Goal: Task Accomplishment & Management: Complete application form

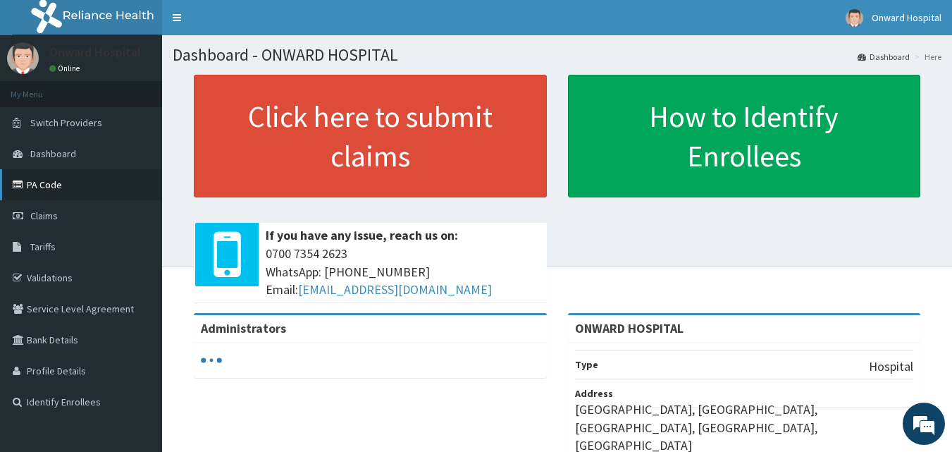
click at [64, 184] on link "PA Code" at bounding box center [81, 184] width 162 height 31
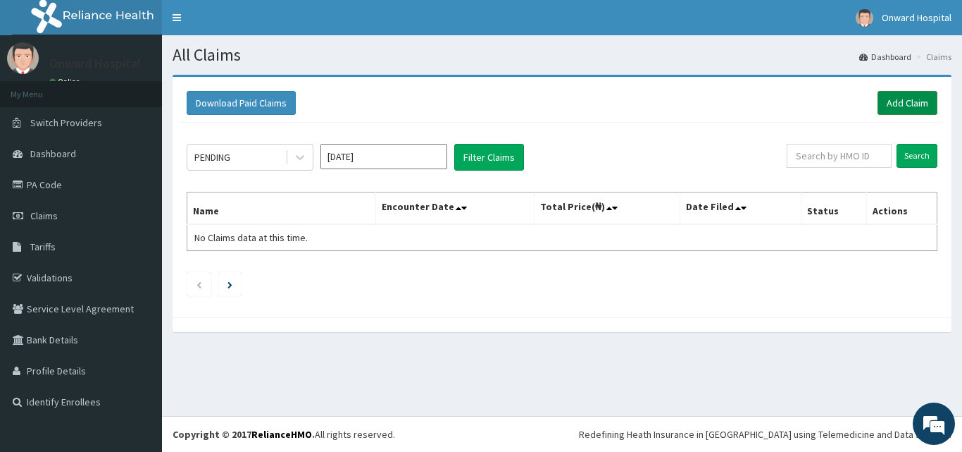
click at [892, 107] on link "Add Claim" at bounding box center [908, 103] width 60 height 24
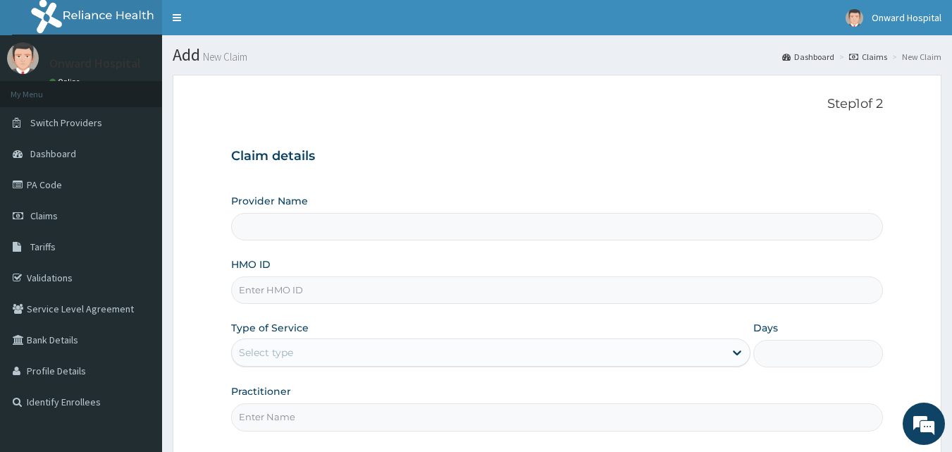
click at [261, 284] on input "HMO ID" at bounding box center [557, 289] width 652 height 27
type input "ONWARD HOSPITAL"
type input "NIO/10049/A"
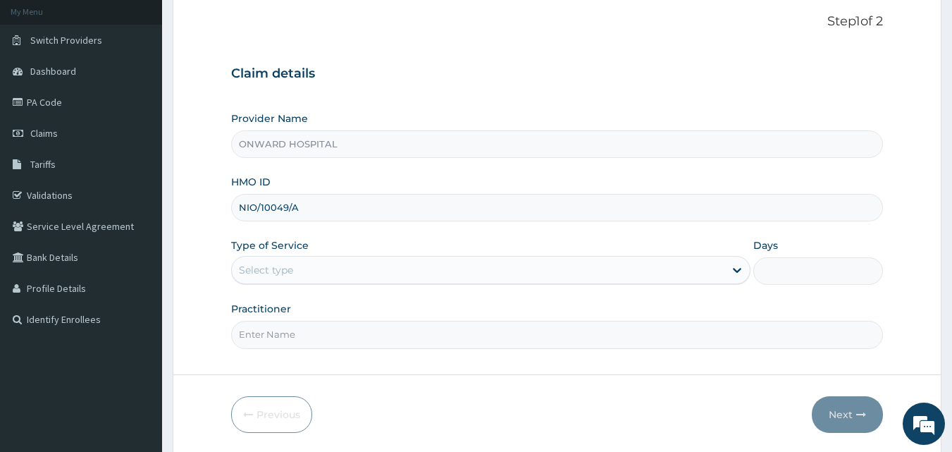
scroll to position [132, 0]
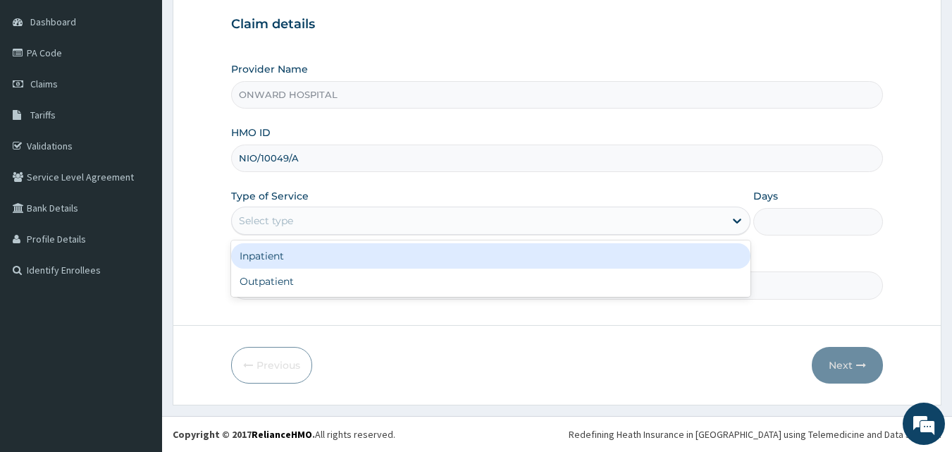
drag, startPoint x: 298, startPoint y: 224, endPoint x: 305, endPoint y: 246, distance: 22.9
click at [298, 223] on div "Select type" at bounding box center [478, 220] width 492 height 23
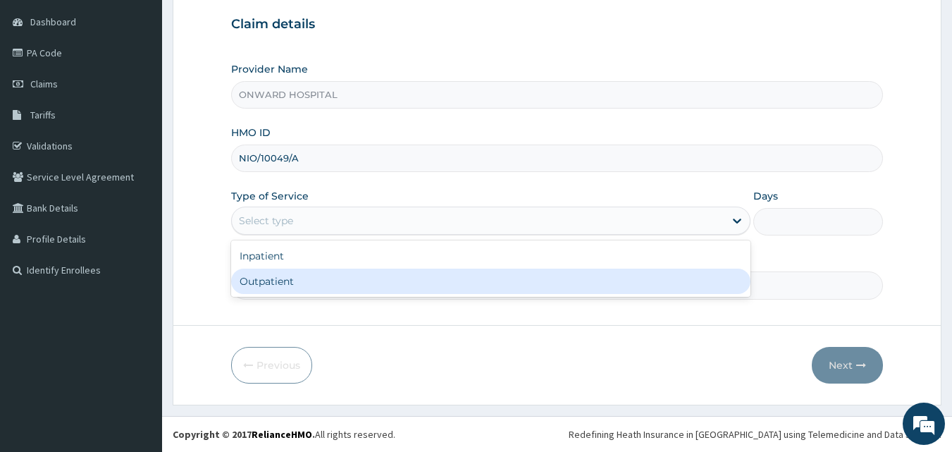
scroll to position [0, 0]
click at [306, 280] on div "Outpatient" at bounding box center [490, 280] width 519 height 25
type input "1"
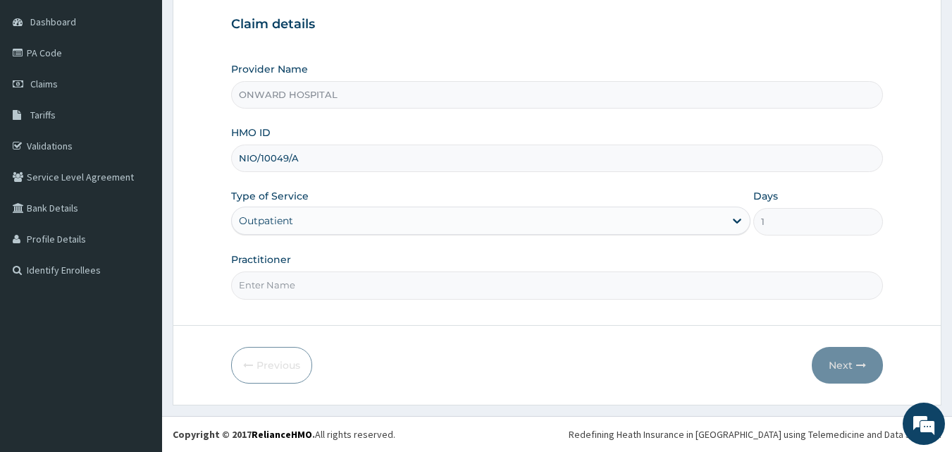
drag, startPoint x: 266, startPoint y: 289, endPoint x: 288, endPoint y: 286, distance: 22.7
click at [266, 289] on input "Practitioner" at bounding box center [557, 284] width 652 height 27
type input "DR ADESIYAN"
click at [839, 366] on button "Next" at bounding box center [847, 365] width 71 height 37
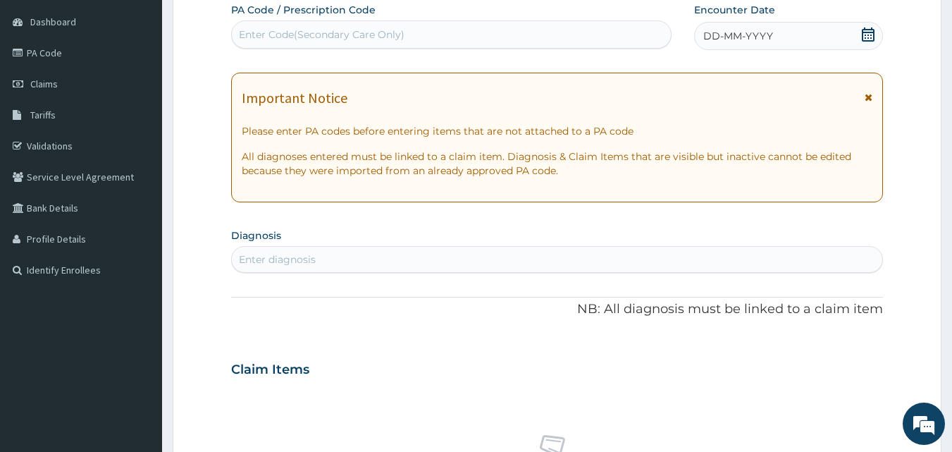
click at [565, 39] on div "Enter Code(Secondary Care Only)" at bounding box center [452, 34] width 440 height 23
type input "PA/BF7D30"
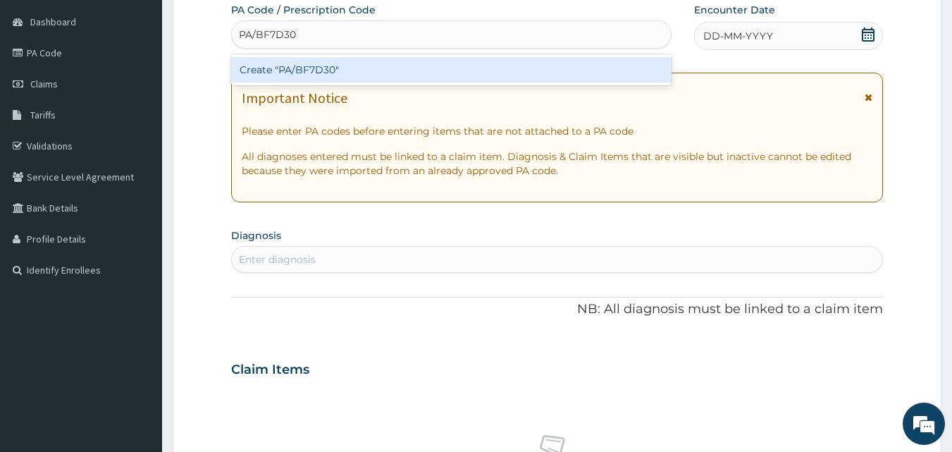
click at [560, 76] on div "Create "PA/BF7D30"" at bounding box center [451, 69] width 441 height 25
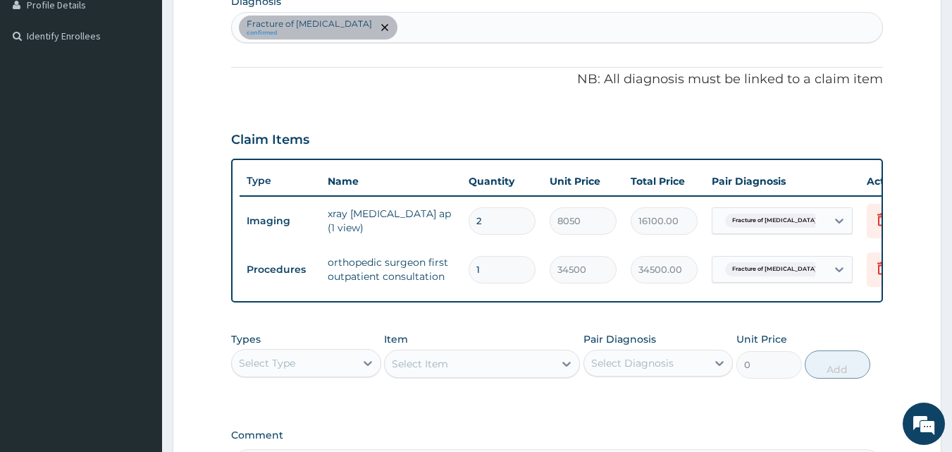
scroll to position [416, 0]
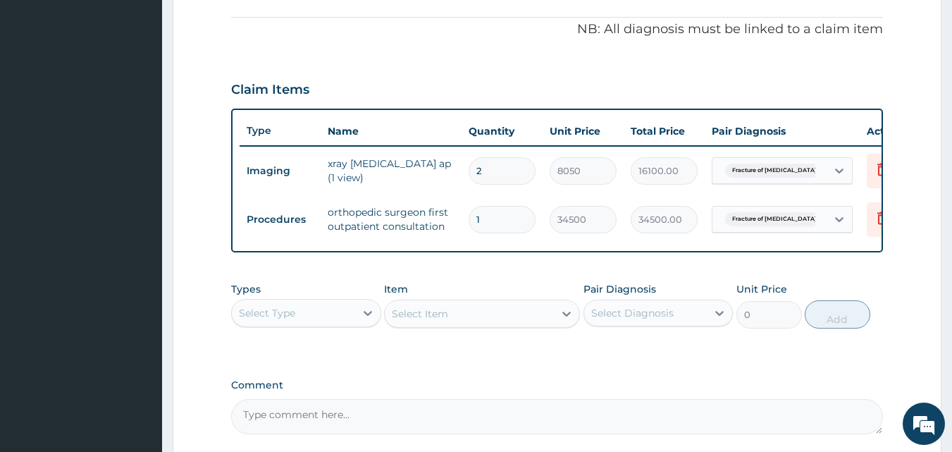
click at [295, 324] on div "Select Type" at bounding box center [293, 313] width 123 height 23
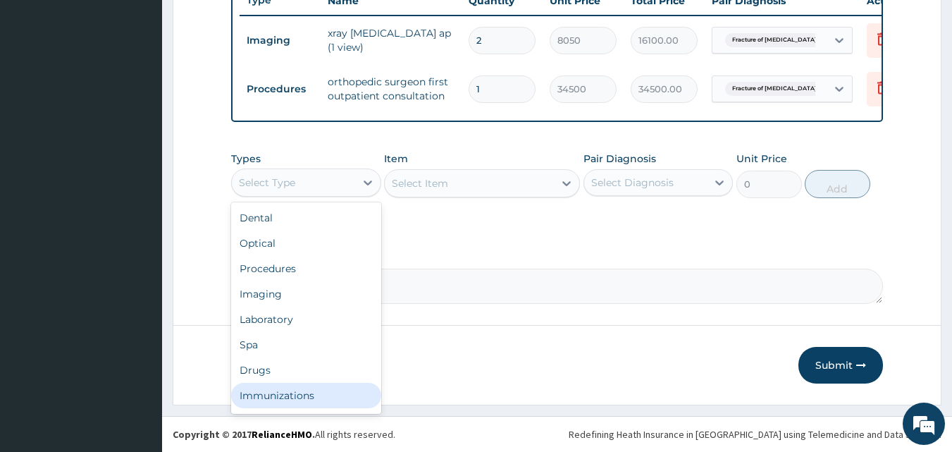
scroll to position [48, 0]
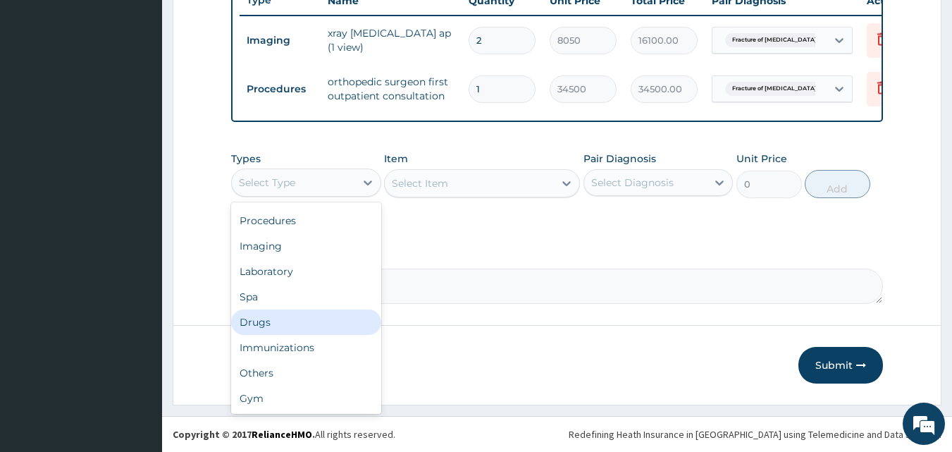
click at [313, 325] on div "Drugs" at bounding box center [306, 321] width 150 height 25
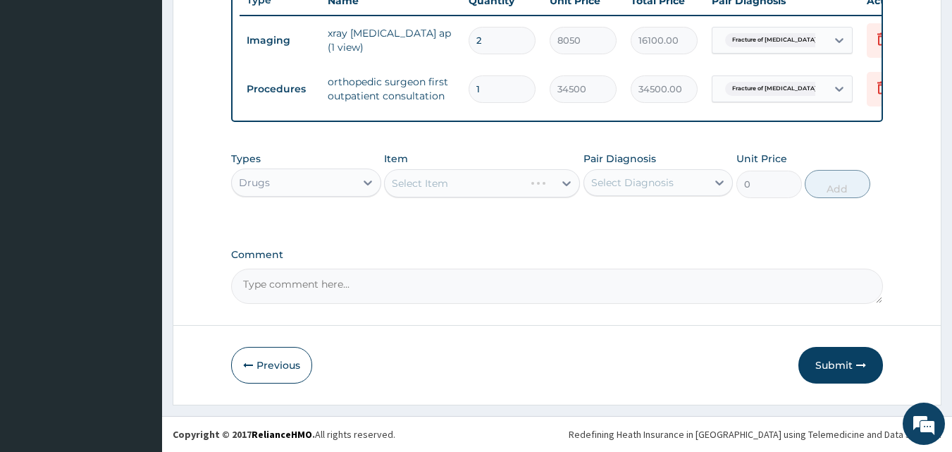
click at [459, 181] on div "Select Item" at bounding box center [482, 183] width 196 height 28
click at [406, 183] on div "Select Item" at bounding box center [482, 183] width 196 height 28
click at [411, 185] on div "Select Item" at bounding box center [420, 183] width 56 height 14
type input "ibu"
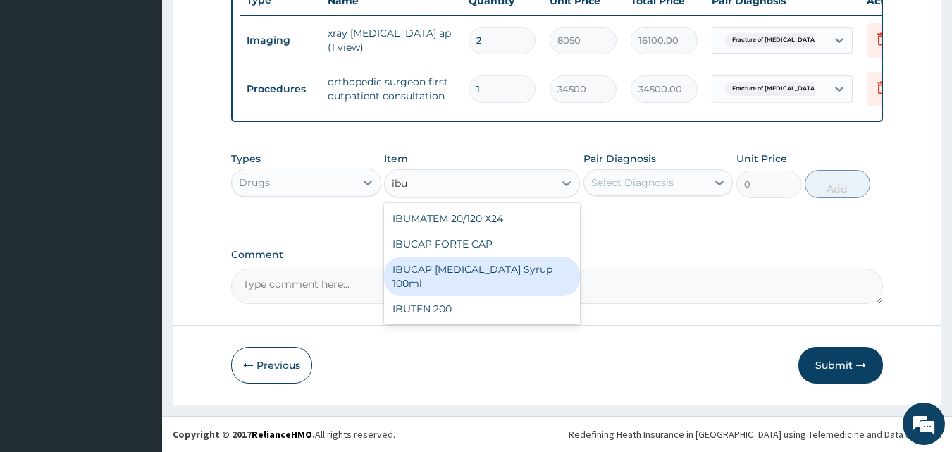
drag, startPoint x: 502, startPoint y: 272, endPoint x: 598, endPoint y: 213, distance: 112.6
click at [509, 273] on div "IBUCAP COLD AND FLU Syrup 100ml" at bounding box center [482, 275] width 196 height 39
type input "822.25"
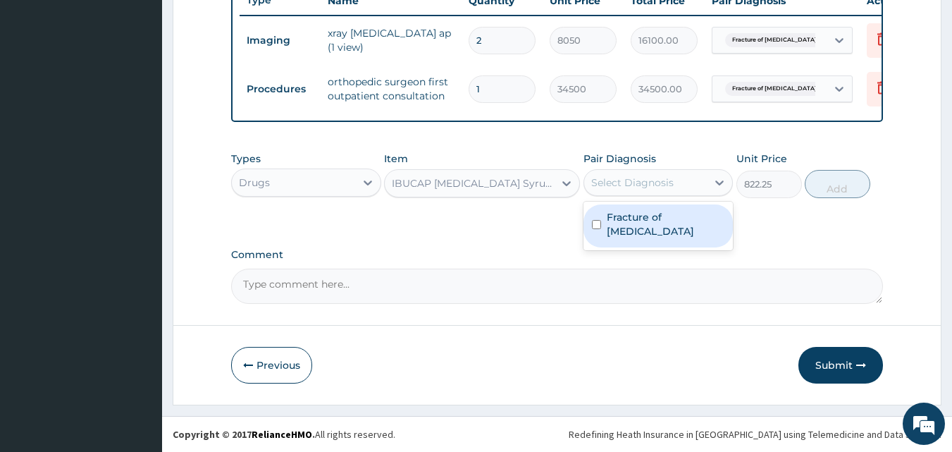
click at [626, 185] on div "Select Diagnosis" at bounding box center [632, 182] width 82 height 14
drag, startPoint x: 617, startPoint y: 222, endPoint x: 716, endPoint y: 207, distance: 99.7
click at [655, 216] on label "Fracture of clavicle" at bounding box center [666, 224] width 118 height 28
checkbox input "true"
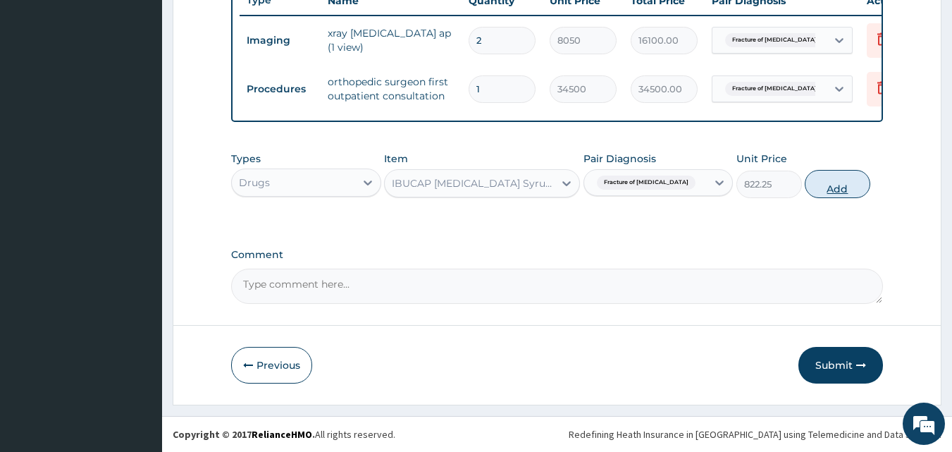
click at [830, 187] on button "Add" at bounding box center [837, 184] width 66 height 28
type input "0"
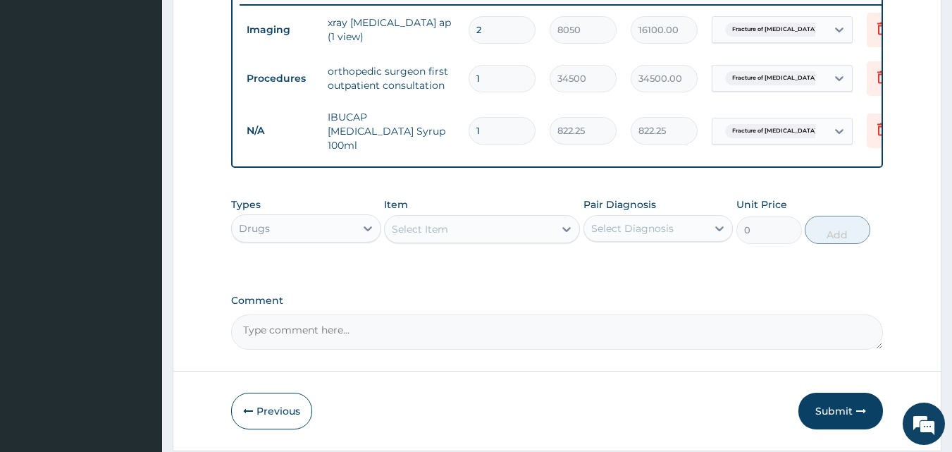
click at [450, 229] on div "Select Item" at bounding box center [469, 229] width 169 height 23
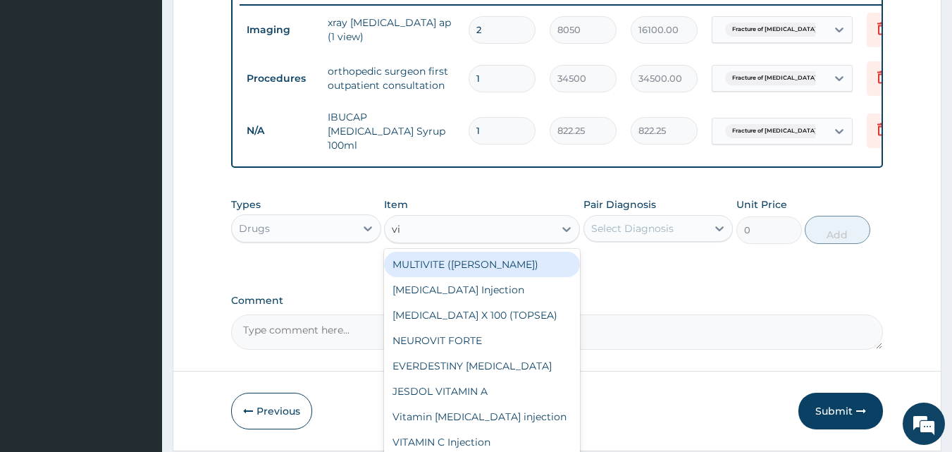
type input "vit"
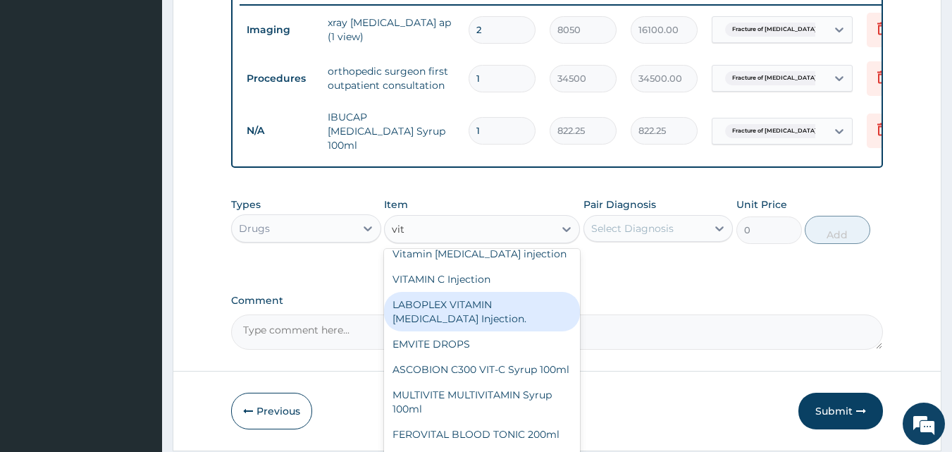
scroll to position [211, 0]
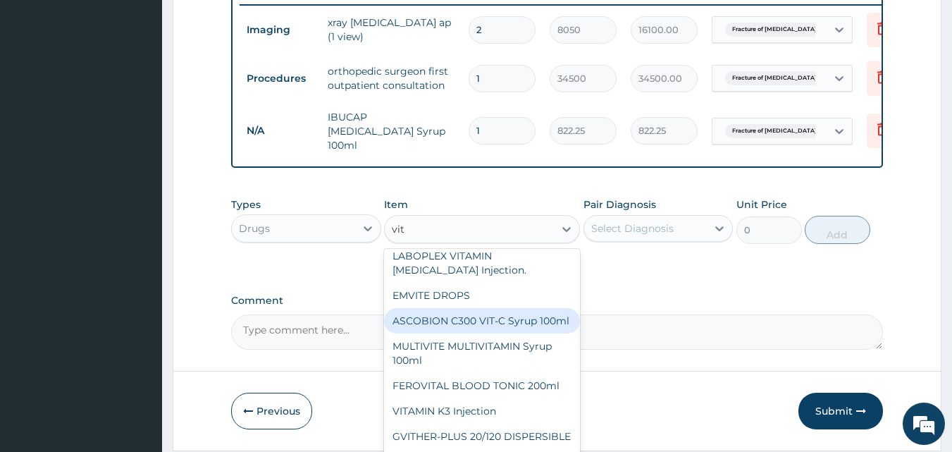
drag, startPoint x: 536, startPoint y: 331, endPoint x: 662, endPoint y: 245, distance: 152.6
click at [554, 325] on div "ASCOBION C300 VIT-C Syrup 100ml" at bounding box center [482, 320] width 196 height 25
type input "1012"
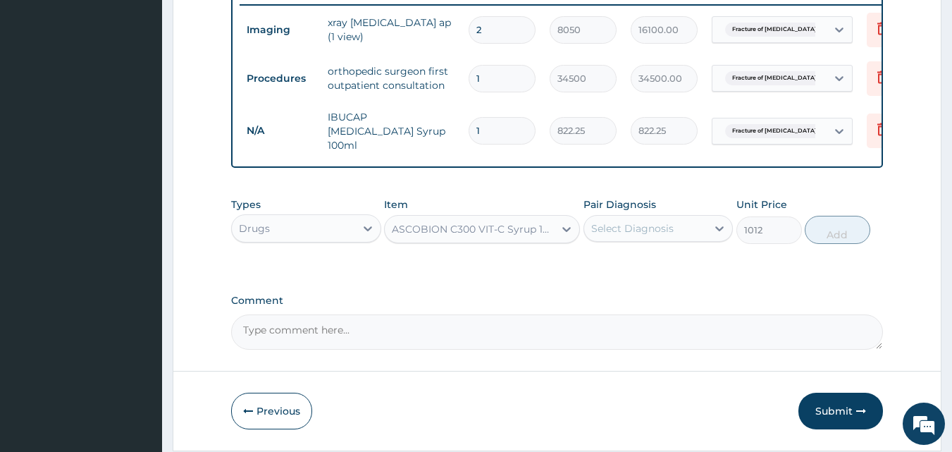
click at [673, 224] on div "Select Diagnosis" at bounding box center [645, 228] width 123 height 23
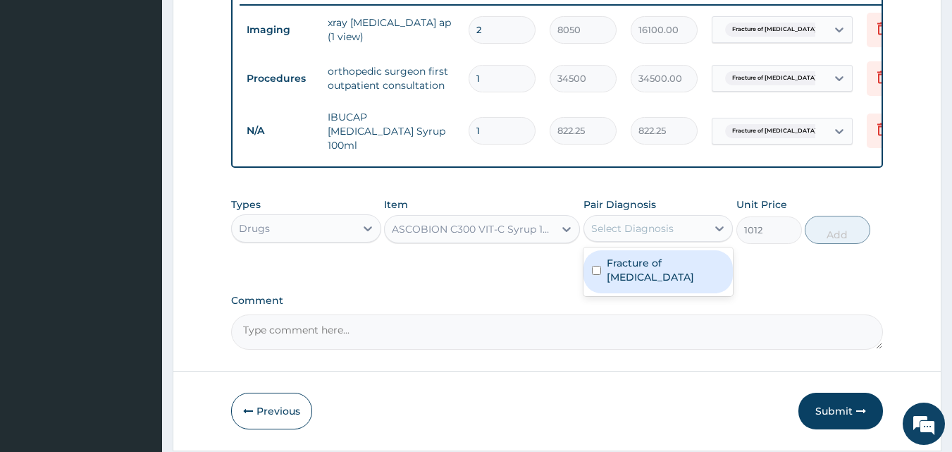
drag, startPoint x: 657, startPoint y: 266, endPoint x: 718, endPoint y: 263, distance: 60.7
click at [659, 268] on label "Fracture of clavicle" at bounding box center [666, 270] width 118 height 28
checkbox input "true"
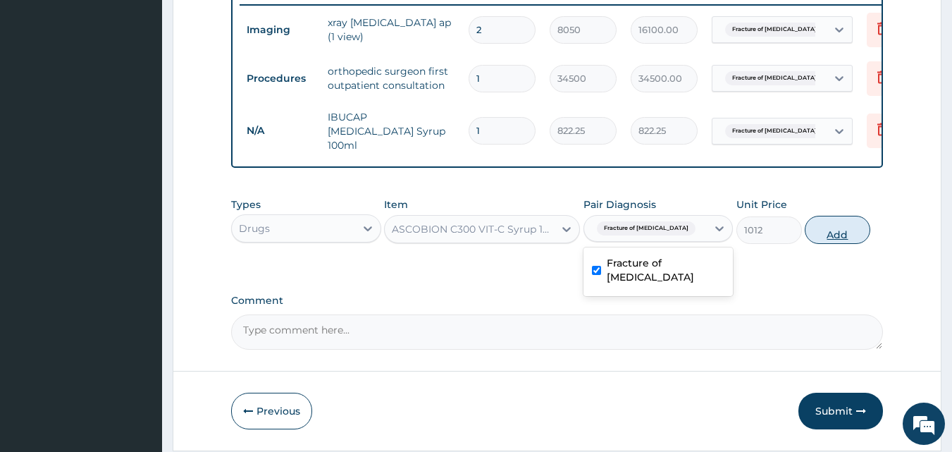
click at [844, 232] on button "Add" at bounding box center [837, 230] width 66 height 28
type input "0"
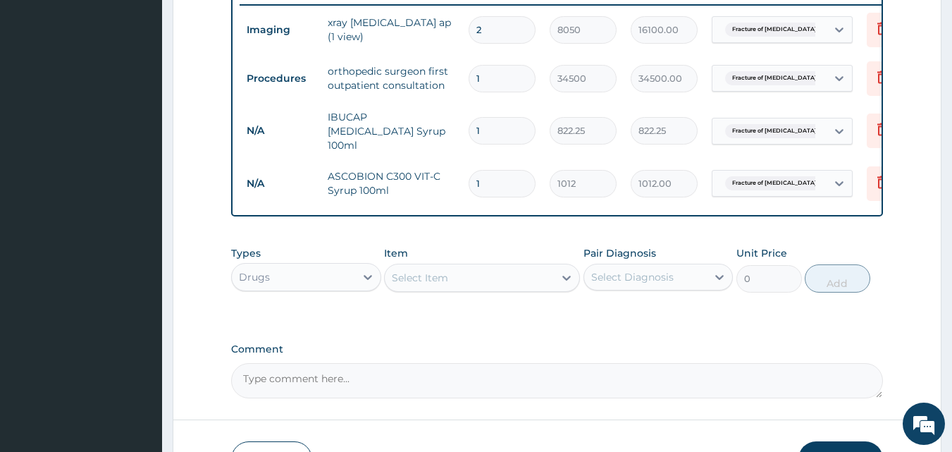
click at [483, 282] on div "Select Item" at bounding box center [469, 277] width 169 height 23
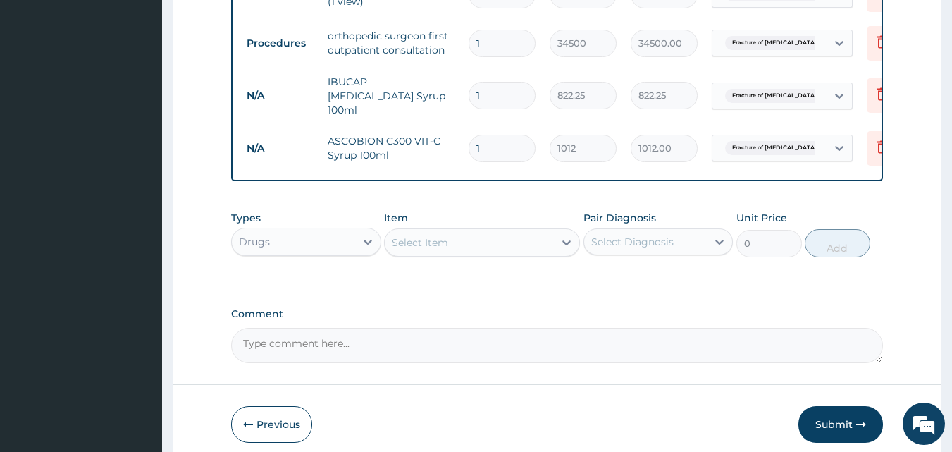
scroll to position [654, 0]
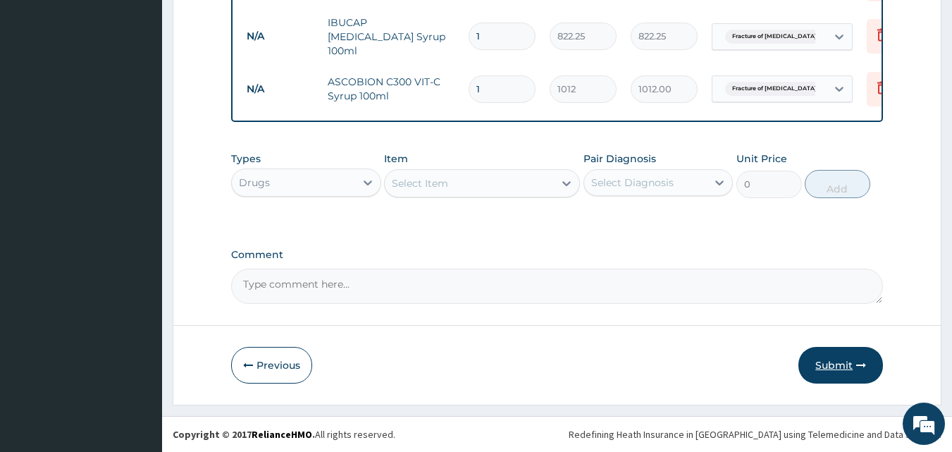
click at [822, 361] on button "Submit" at bounding box center [840, 365] width 85 height 37
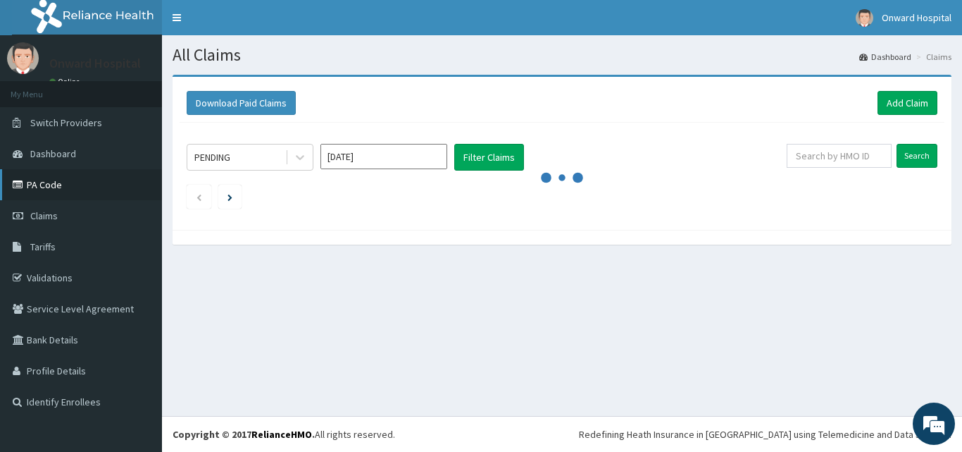
drag, startPoint x: 106, startPoint y: 213, endPoint x: 105, endPoint y: 196, distance: 17.0
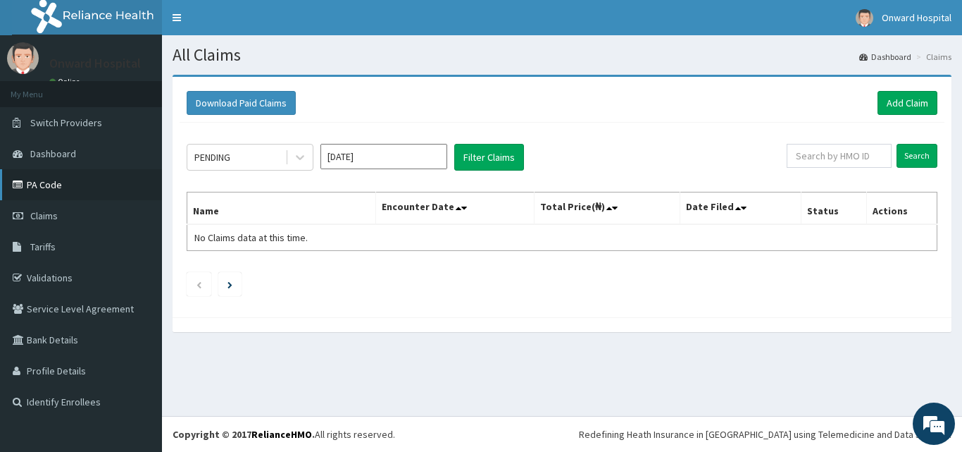
click at [75, 187] on link "PA Code" at bounding box center [81, 184] width 162 height 31
